Goal: Obtain resource: Obtain resource

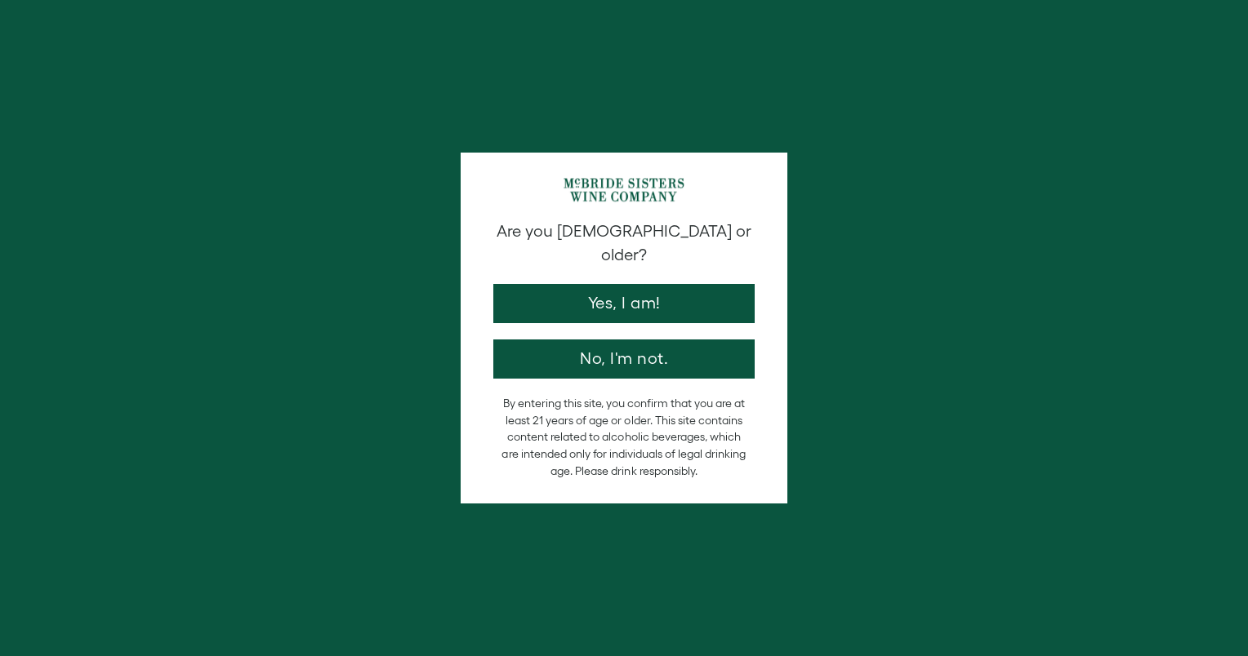
click at [601, 284] on button "Yes, I am!" at bounding box center [623, 303] width 261 height 39
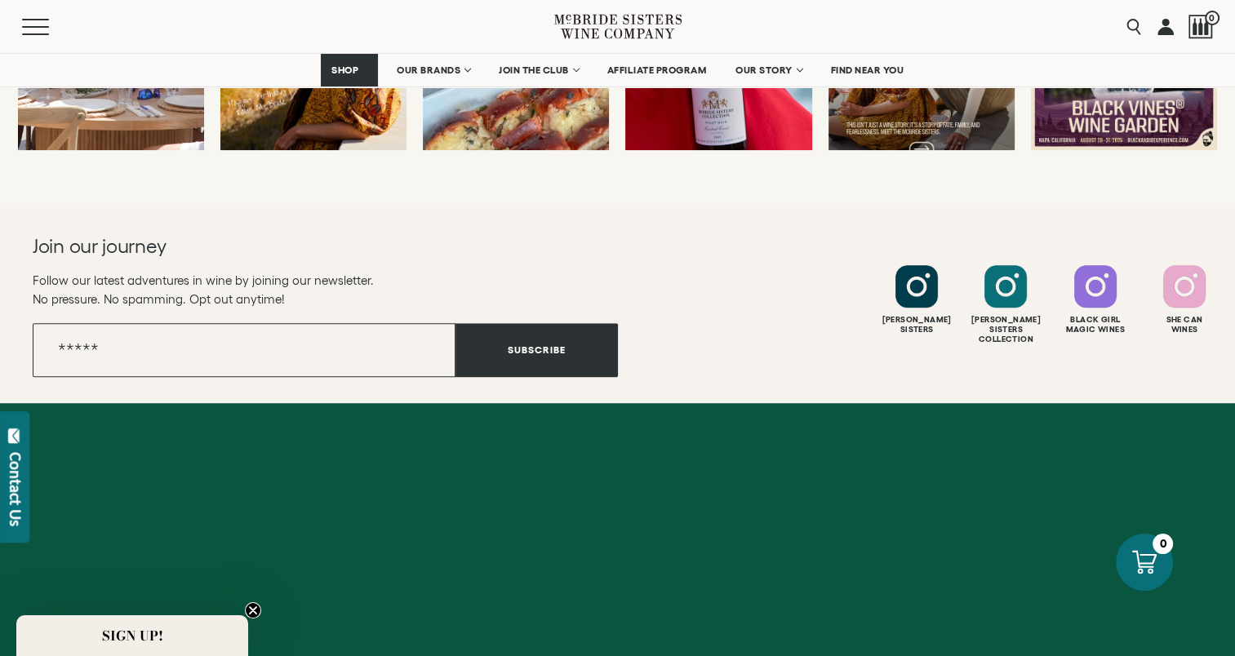
scroll to position [7412, 0]
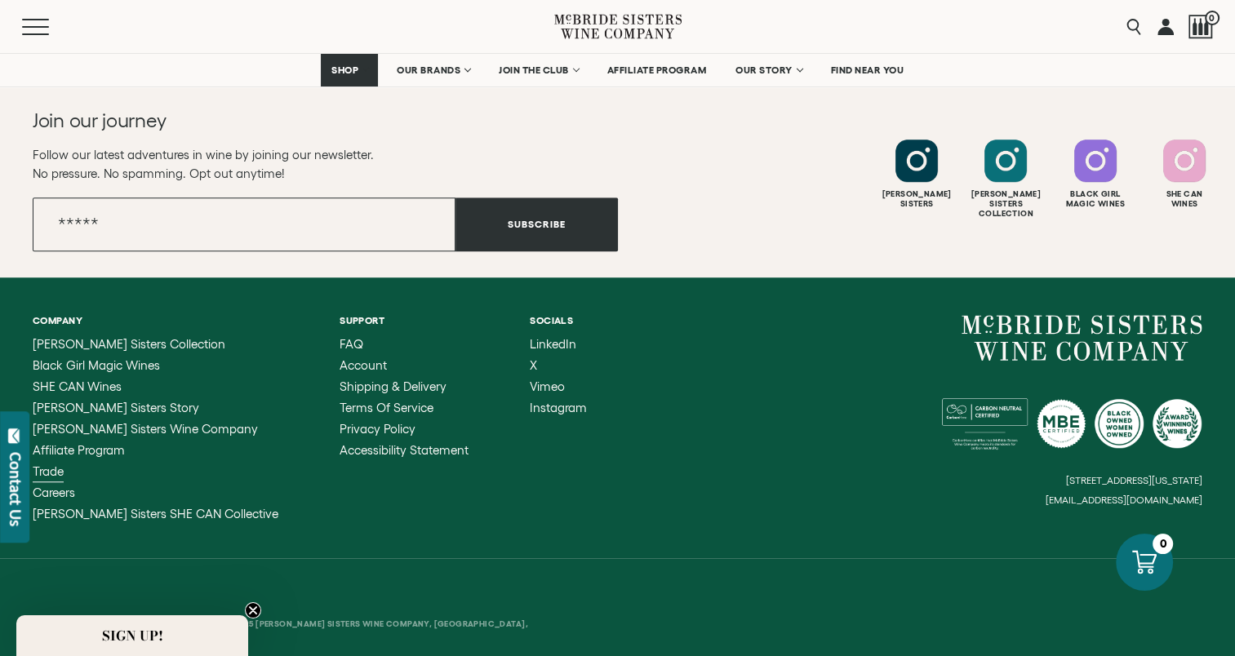
click at [49, 465] on span "Trade" at bounding box center [48, 472] width 31 height 14
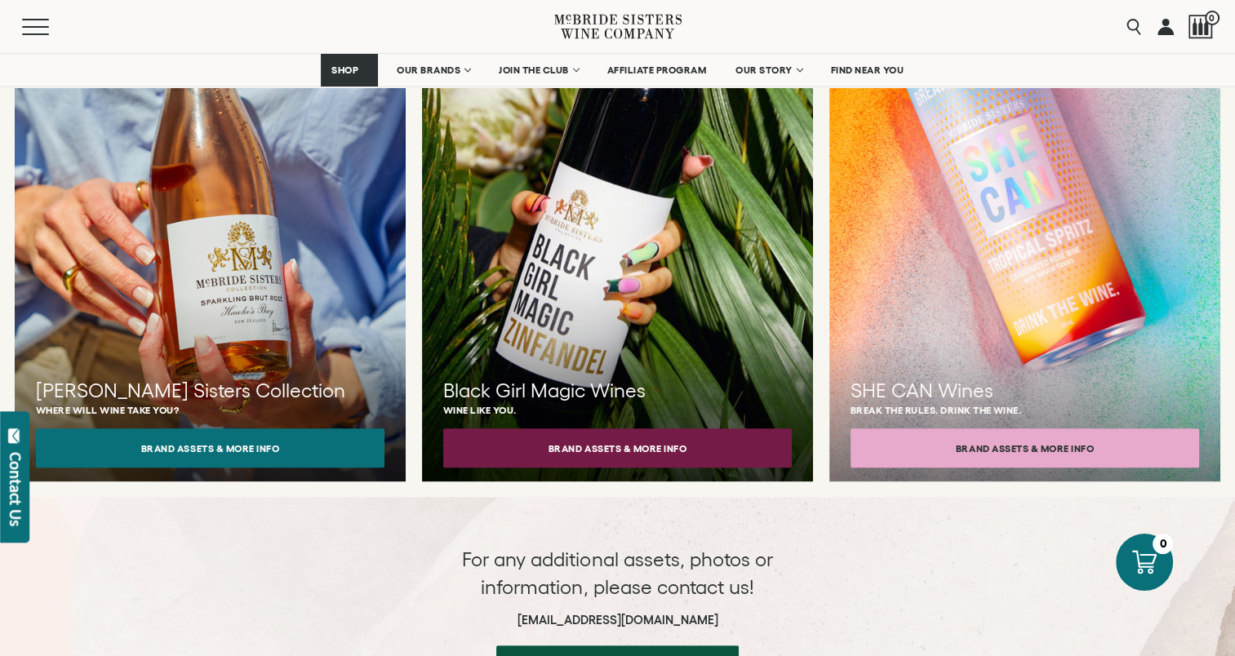
scroll to position [1633, 0]
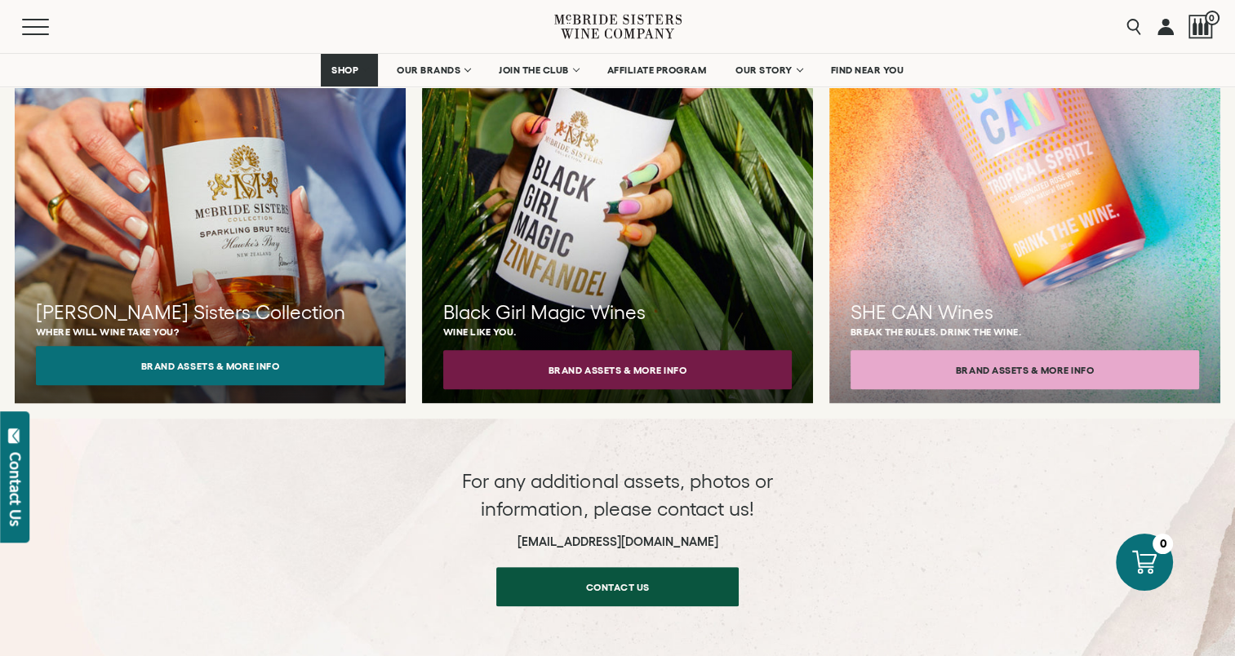
click at [284, 346] on button "Brand Assets & More Info" at bounding box center [210, 365] width 349 height 39
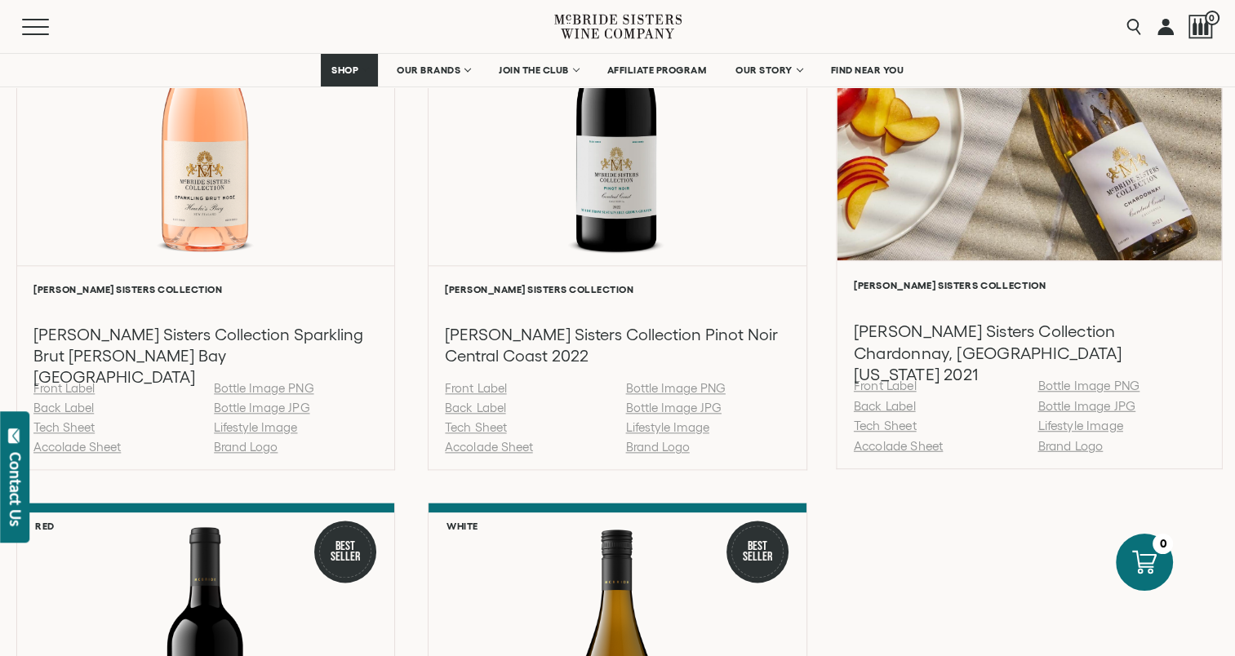
scroll to position [1878, 0]
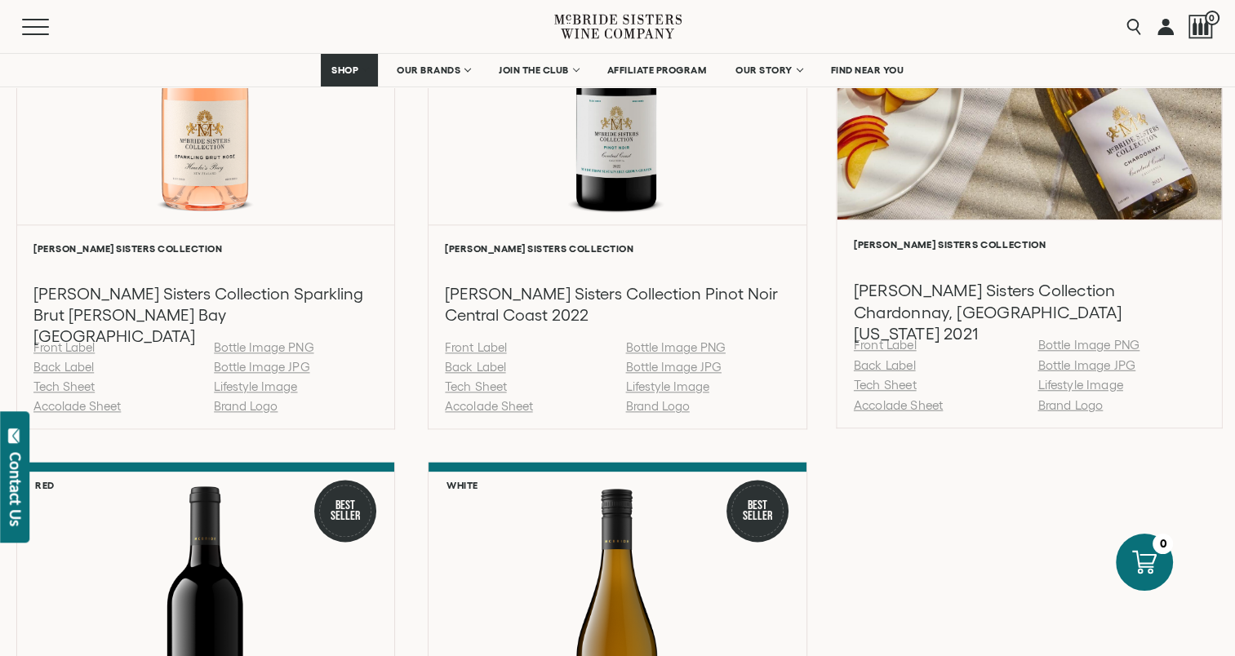
click at [896, 367] on link "Back Label" at bounding box center [884, 365] width 62 height 14
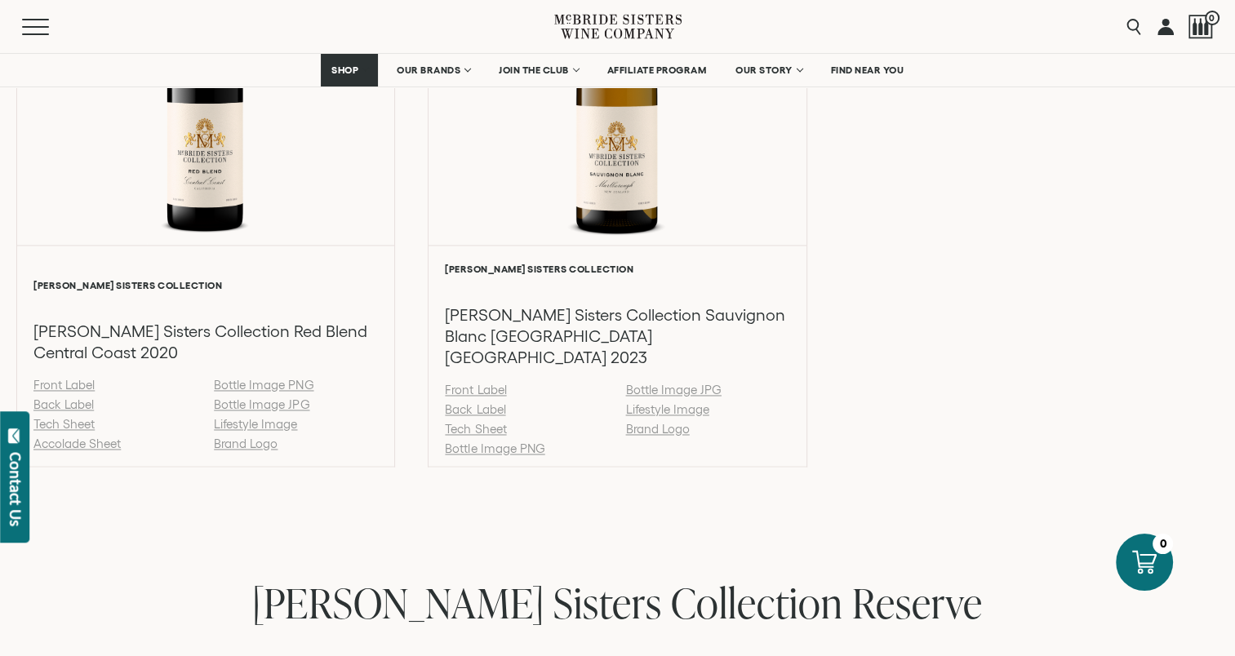
scroll to position [2449, 0]
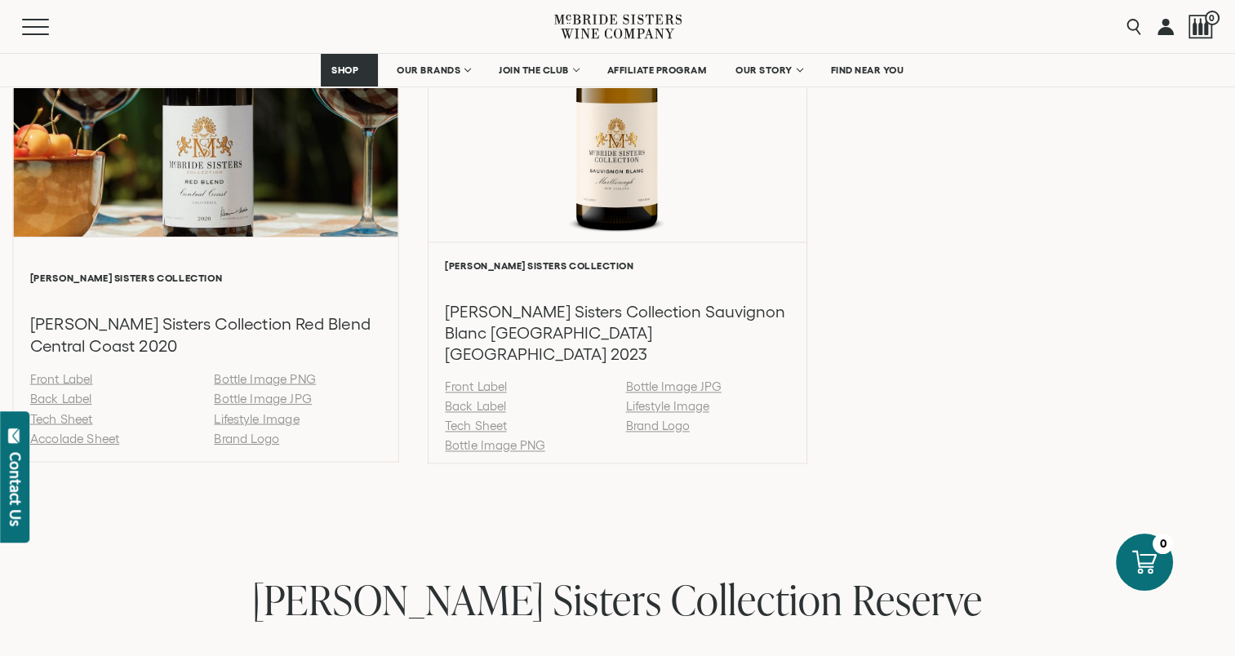
click at [73, 392] on link "Back Label" at bounding box center [61, 399] width 62 height 14
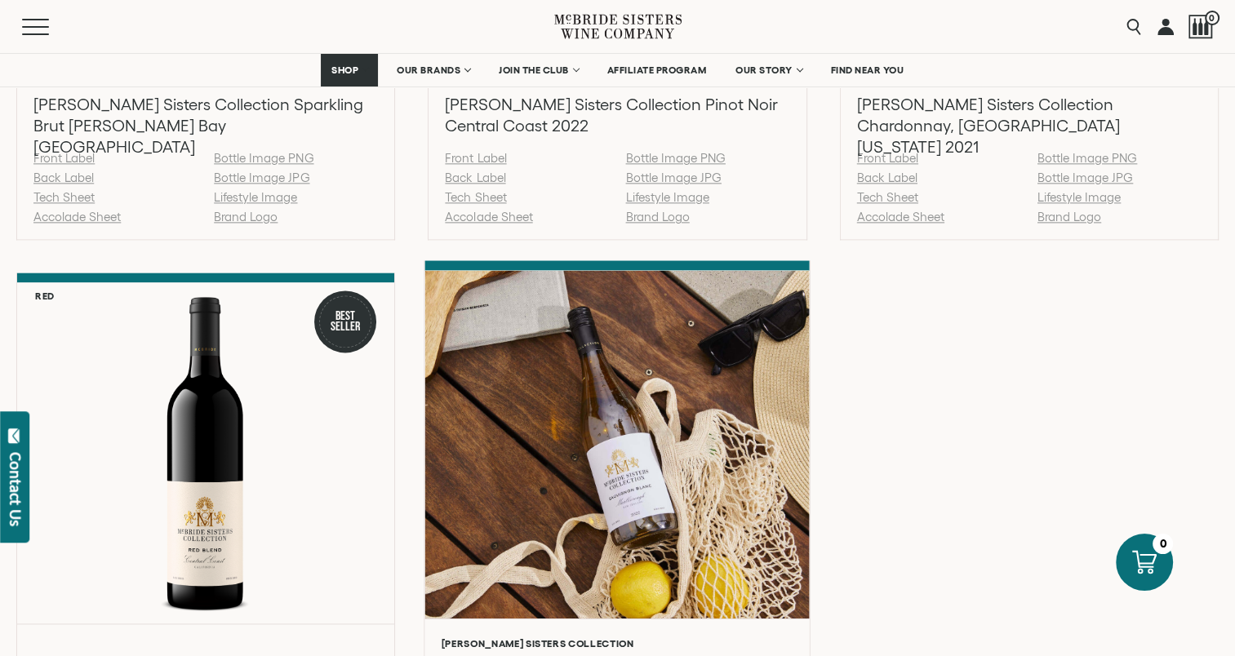
scroll to position [1959, 0]
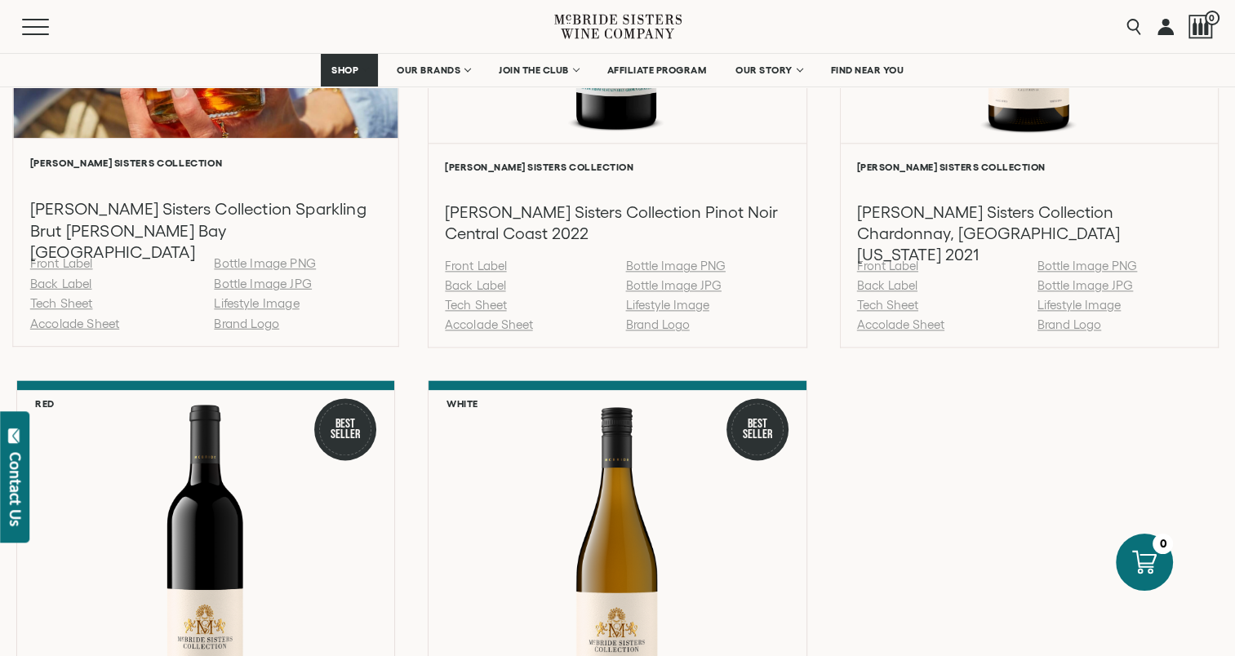
click at [30, 285] on link "Back Label" at bounding box center [61, 283] width 62 height 14
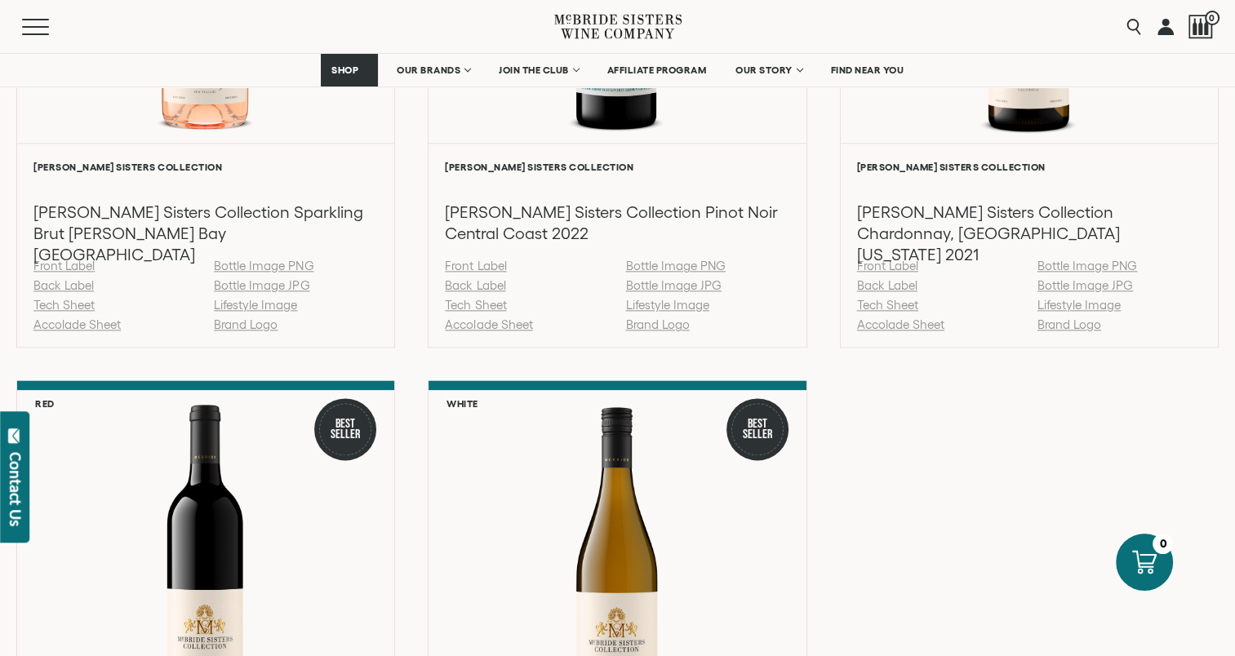
click at [1130, 353] on div "Pink 92 Points [PERSON_NAME] Sisters Collection [PERSON_NAME] Sisters Collectio…" at bounding box center [617, 372] width 1203 height 1161
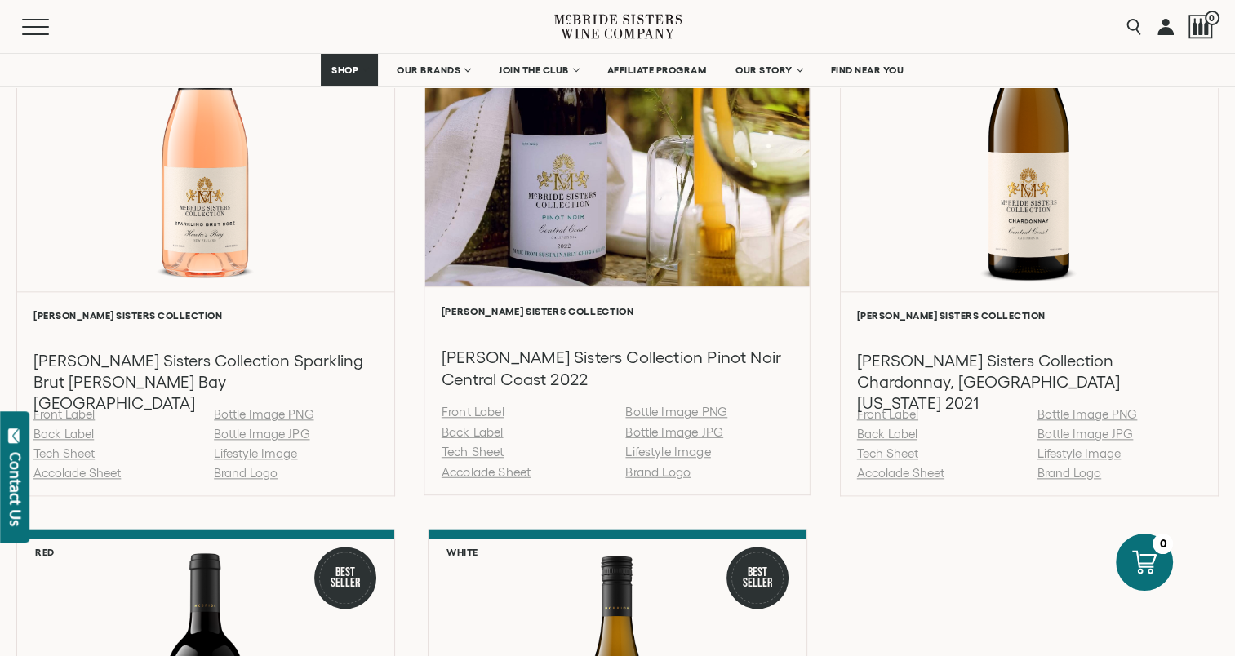
scroll to position [1715, 0]
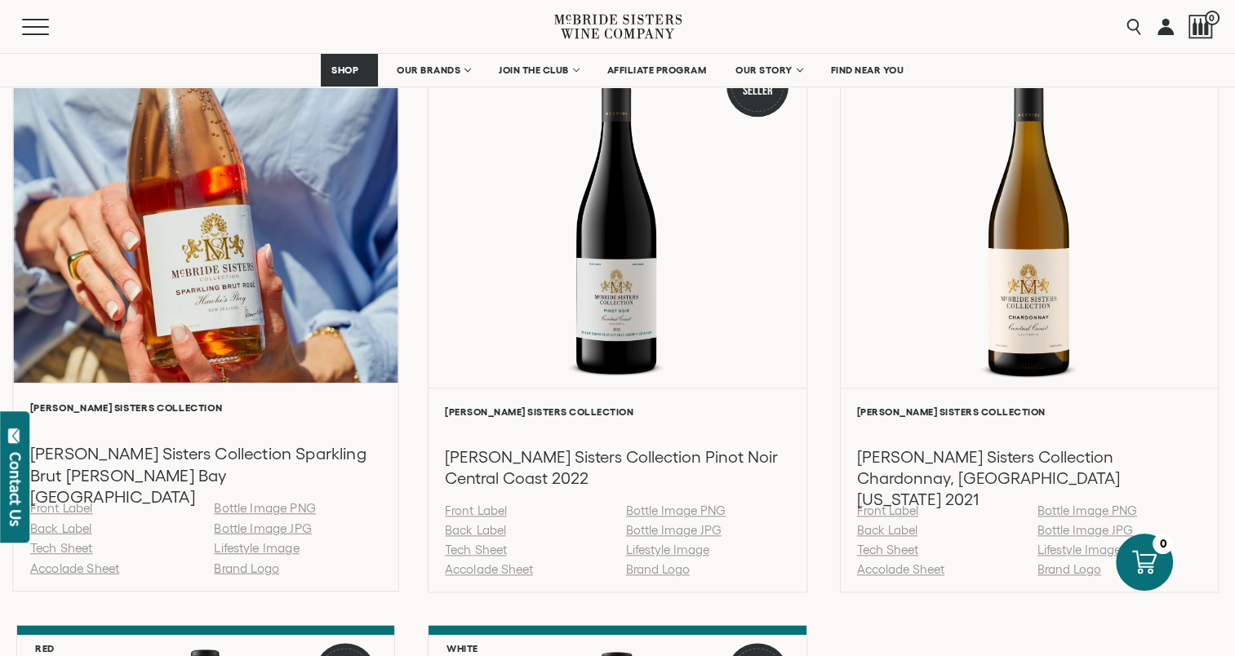
drag, startPoint x: 34, startPoint y: 565, endPoint x: 60, endPoint y: 575, distance: 27.9
click at [34, 565] on link "Accolade Sheet" at bounding box center [74, 568] width 89 height 14
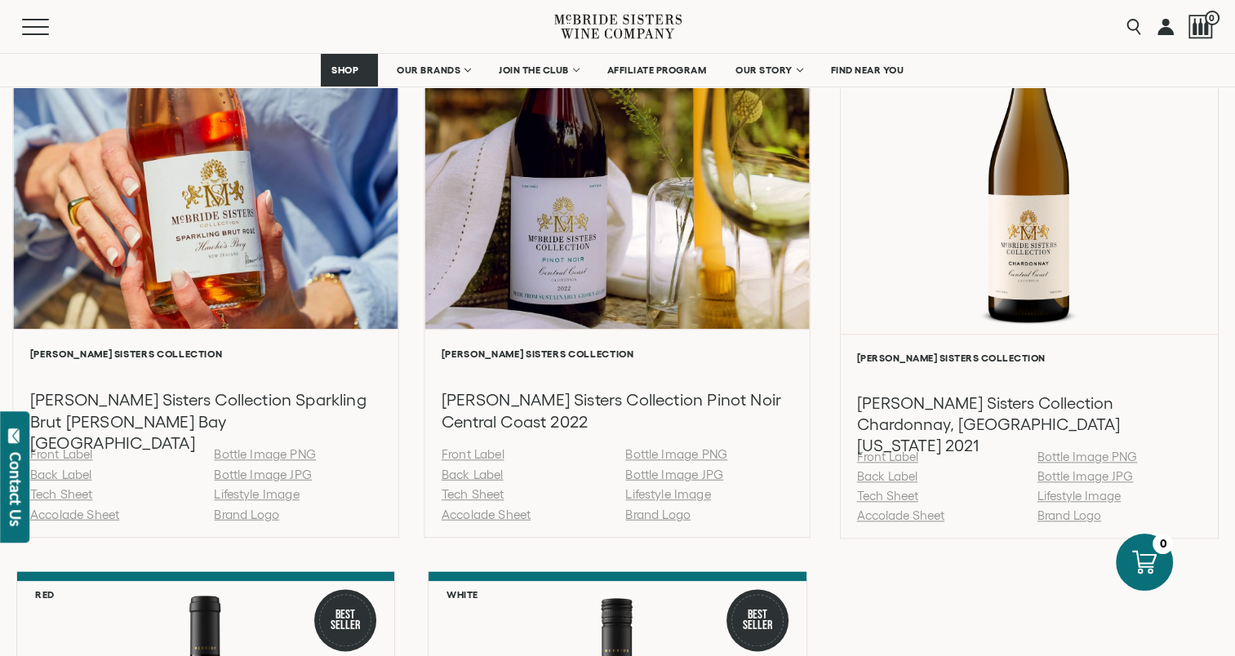
scroll to position [1796, 0]
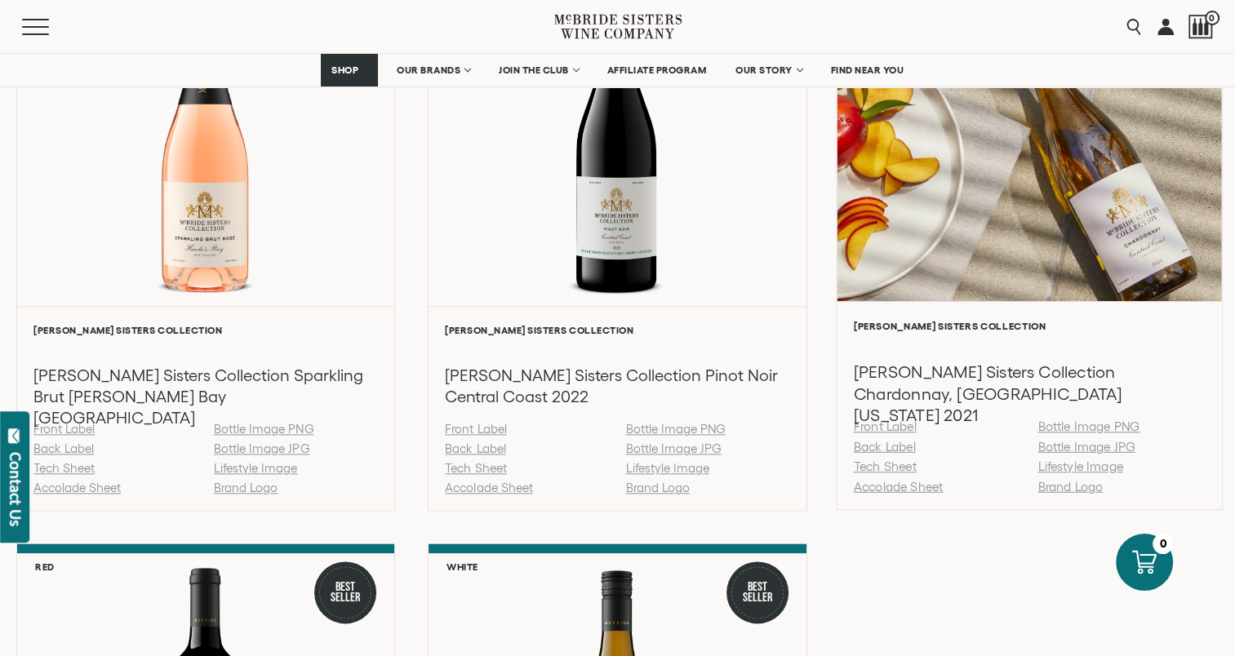
click at [900, 490] on link "Accolade Sheet" at bounding box center [897, 486] width 89 height 14
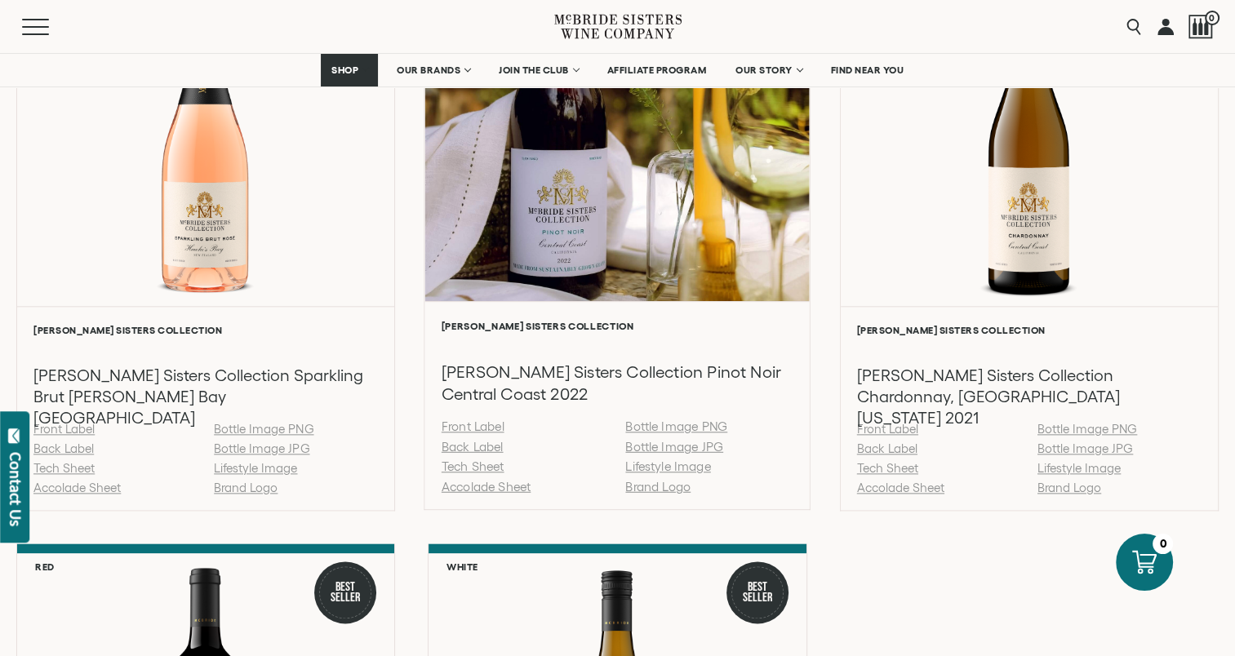
click at [499, 483] on link "Accolade Sheet" at bounding box center [486, 486] width 89 height 14
drag, startPoint x: 477, startPoint y: 460, endPoint x: 504, endPoint y: 463, distance: 27.1
click at [477, 460] on link "Tech Sheet" at bounding box center [473, 467] width 63 height 14
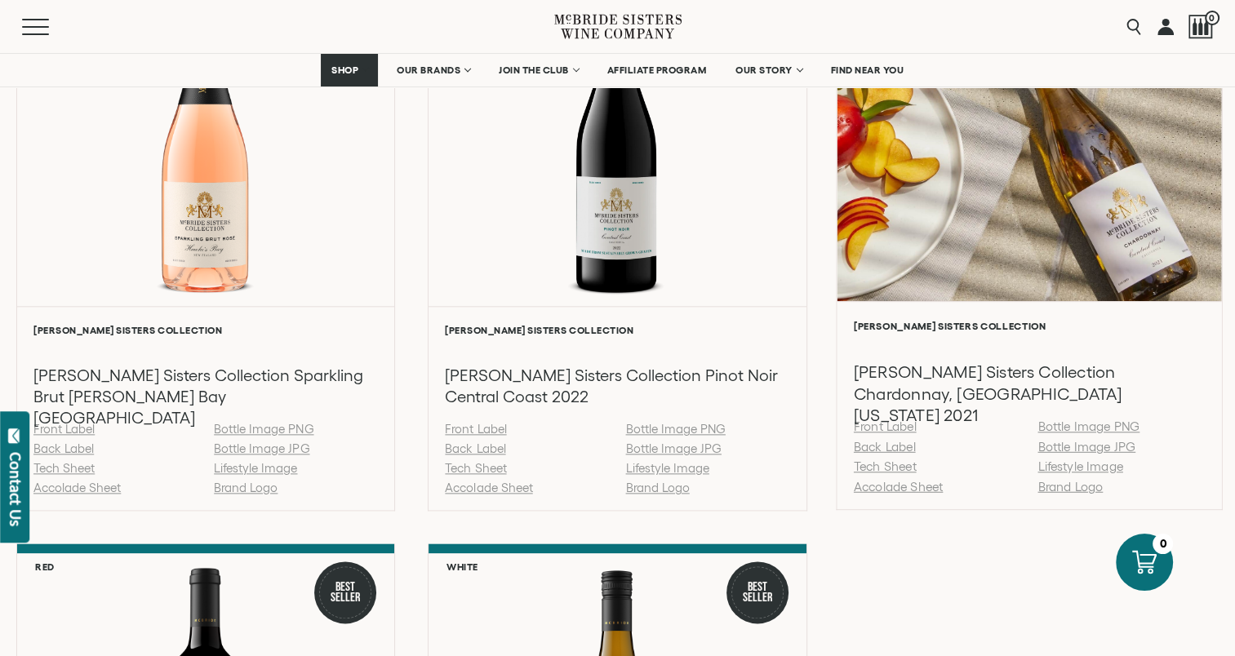
click at [901, 470] on link "Tech Sheet" at bounding box center [884, 467] width 63 height 14
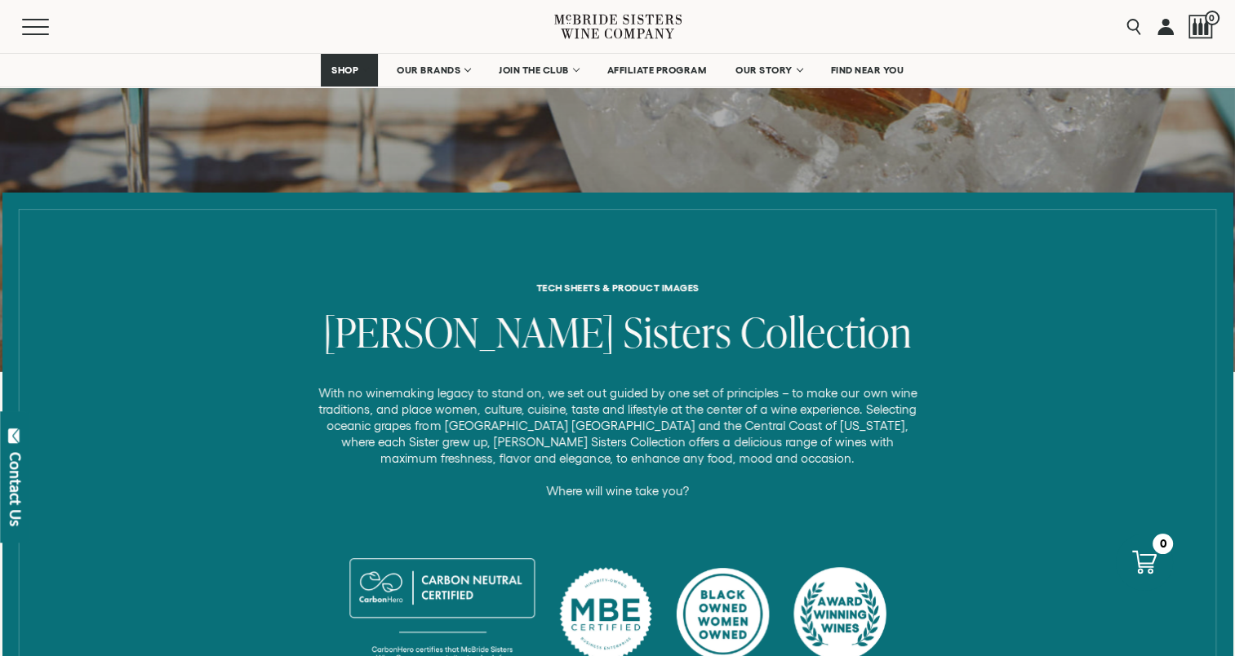
scroll to position [572, 0]
